Goal: Information Seeking & Learning: Learn about a topic

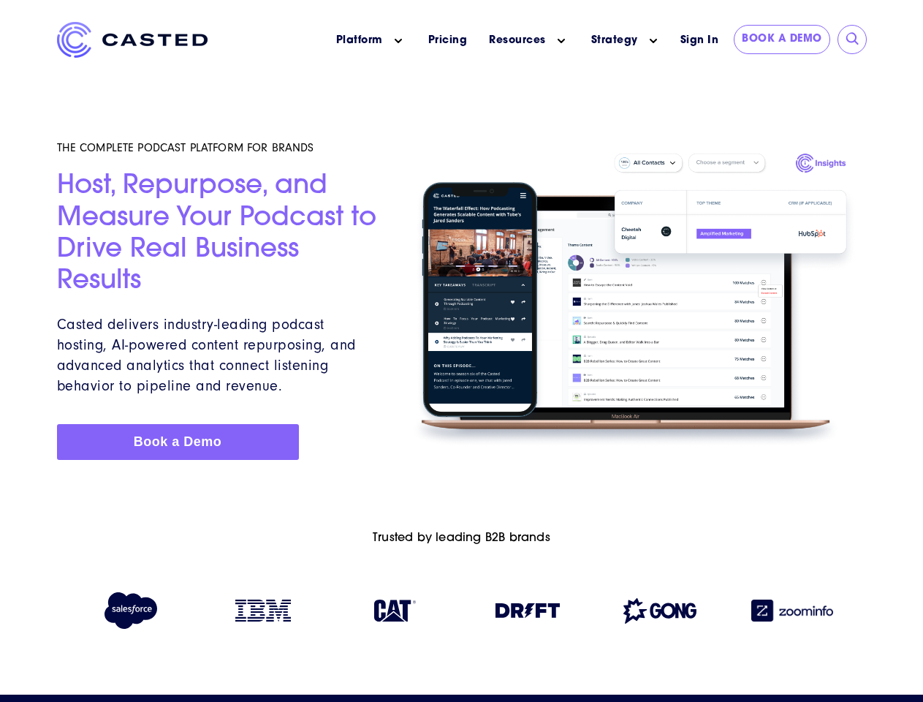
click at [398, 41] on icon "Main menu" at bounding box center [398, 40] width 7 height 7
click at [561, 41] on icon "Main menu" at bounding box center [561, 40] width 7 height 7
click at [614, 40] on link "Strategy" at bounding box center [614, 40] width 47 height 15
click at [654, 41] on icon "Main menu" at bounding box center [653, 40] width 7 height 7
click at [853, 39] on input "submit" at bounding box center [853, 39] width 15 height 15
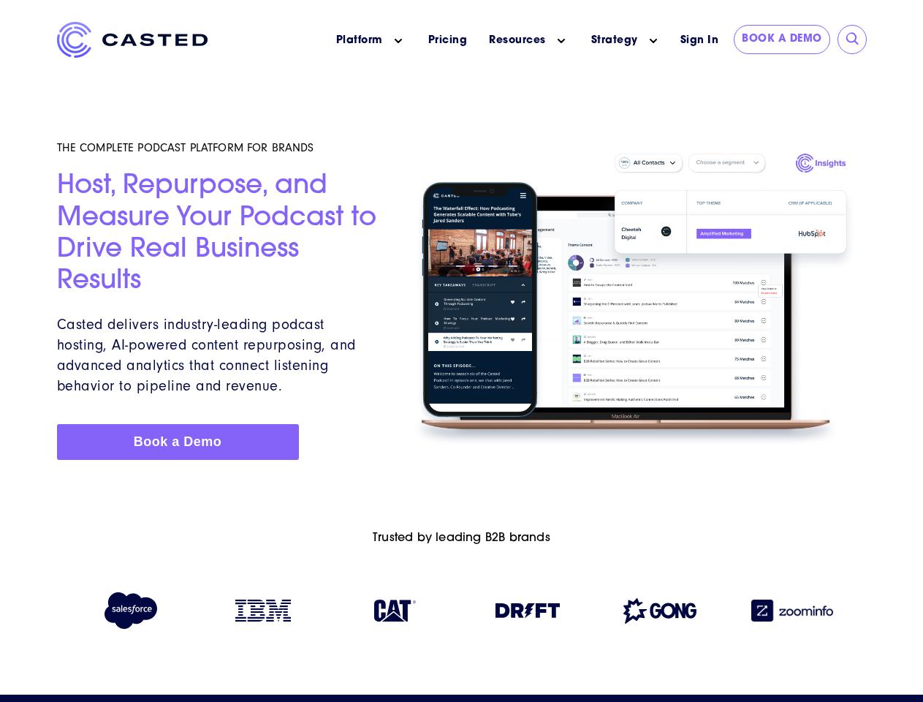
click at [528, 613] on img at bounding box center [528, 610] width 64 height 15
click at [660, 613] on img at bounding box center [660, 611] width 73 height 26
click at [792, 613] on img at bounding box center [793, 610] width 82 height 22
